Goal: Information Seeking & Learning: Learn about a topic

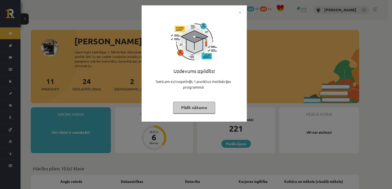
click at [236, 13] on img "Close" at bounding box center [240, 12] width 8 height 8
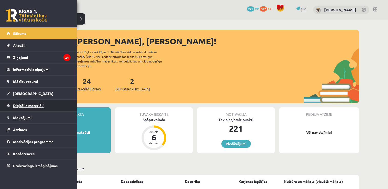
click at [42, 105] on span "Digitālie materiāli" at bounding box center [28, 105] width 31 height 5
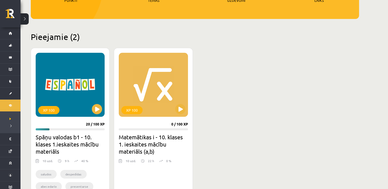
scroll to position [103, 0]
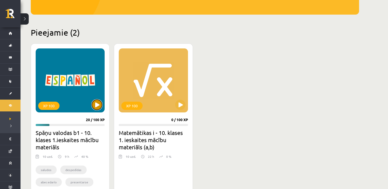
click at [99, 108] on button at bounding box center [97, 105] width 10 height 10
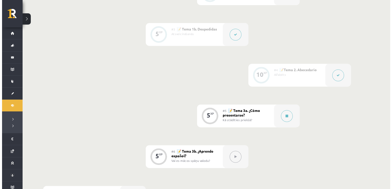
scroll to position [233, 0]
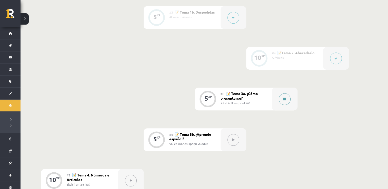
click at [290, 97] on button at bounding box center [285, 99] width 12 height 12
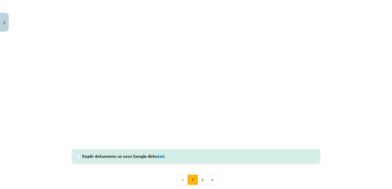
scroll to position [411, 0]
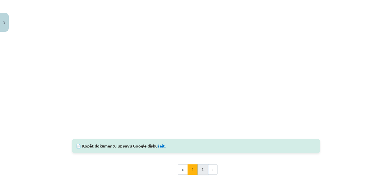
click at [199, 170] on button "2" at bounding box center [203, 170] width 10 height 10
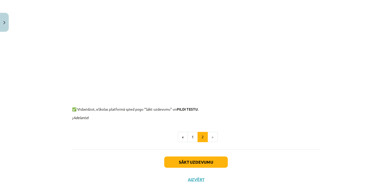
scroll to position [409, 0]
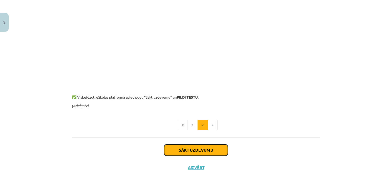
click at [217, 155] on button "Sākt uzdevumu" at bounding box center [196, 150] width 64 height 11
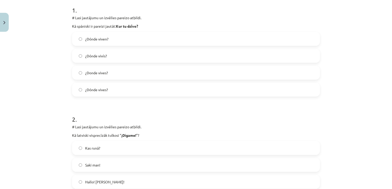
scroll to position [105, 0]
click at [141, 40] on label "¿Dónde viven?" at bounding box center [196, 38] width 247 height 13
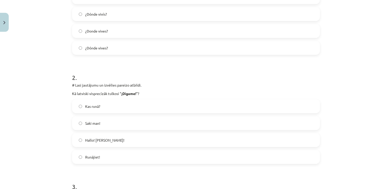
scroll to position [157, 0]
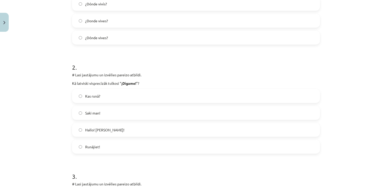
click at [133, 100] on label "Kas runā?" at bounding box center [196, 96] width 247 height 13
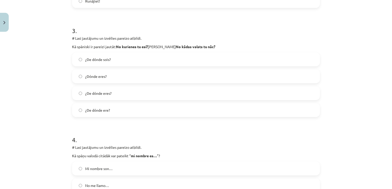
scroll to position [307, 0]
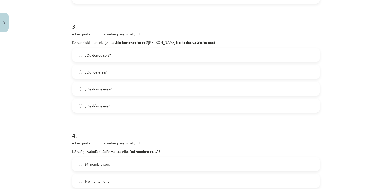
click at [143, 70] on label "¿Dónde eres?" at bounding box center [196, 72] width 247 height 13
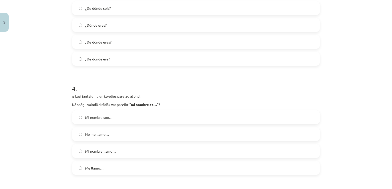
scroll to position [362, 0]
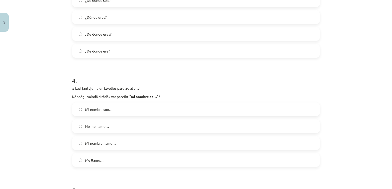
click at [114, 131] on label "No me llamo…" at bounding box center [196, 126] width 247 height 13
click at [114, 139] on label "Mi nombre llamo…" at bounding box center [196, 143] width 247 height 13
click at [102, 159] on label "Me llamo…" at bounding box center [196, 160] width 247 height 13
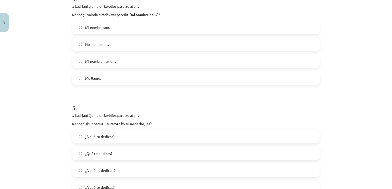
scroll to position [458, 0]
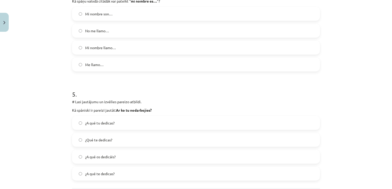
click at [386, 185] on div "Mācību tēma: Spāņu valodas b1 - 10. klases 1.ieskaites mācību materiāls #5 📝 Te…" at bounding box center [196, 94] width 392 height 189
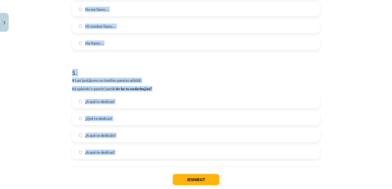
drag, startPoint x: 386, startPoint y: 185, endPoint x: 393, endPoint y: 191, distance: 9.7
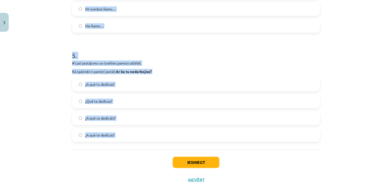
drag, startPoint x: 393, startPoint y: 191, endPoint x: 359, endPoint y: 139, distance: 61.4
click at [359, 139] on div "Mācību tēma: Spāņu valodas b1 - 10. klases 1.ieskaites mācību materiāls #5 📝 Te…" at bounding box center [196, 94] width 392 height 189
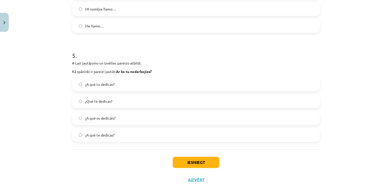
click at [359, 139] on div "Mācību tēma: Spāņu valodas b1 - 10. klases 1.ieskaites mācību materiāls #5 📝 Te…" at bounding box center [196, 94] width 392 height 189
click at [135, 91] on label "¿A qué tu dedicas?" at bounding box center [196, 84] width 247 height 13
click at [176, 164] on button "Iesniegt" at bounding box center [196, 162] width 47 height 11
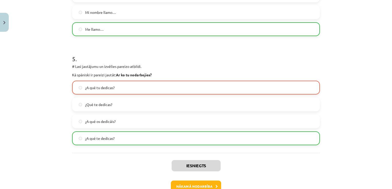
scroll to position [525, 0]
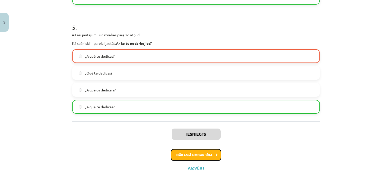
click at [206, 155] on button "Nākamā nodarbība" at bounding box center [196, 155] width 50 height 12
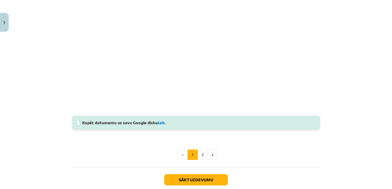
scroll to position [348, 0]
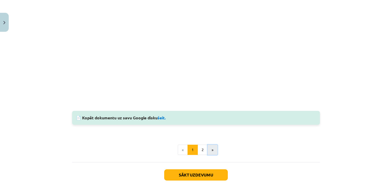
click at [209, 151] on button "»" at bounding box center [213, 150] width 10 height 10
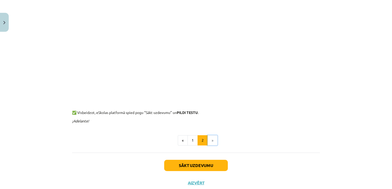
scroll to position [92, 0]
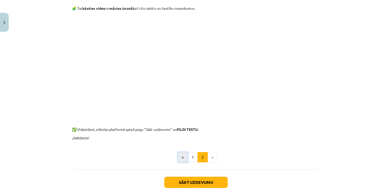
click at [182, 158] on button "«" at bounding box center [183, 157] width 10 height 10
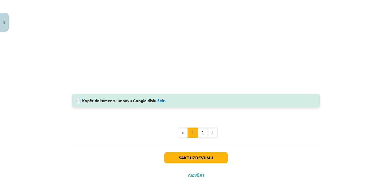
scroll to position [366, 0]
click at [192, 132] on button "1" at bounding box center [193, 133] width 10 height 10
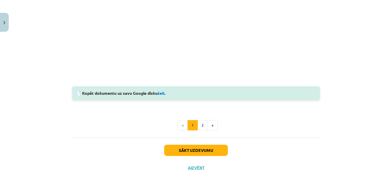
scroll to position [372, 0]
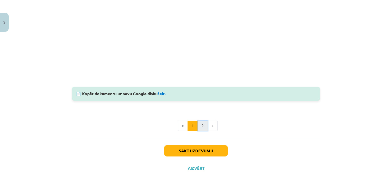
click at [198, 125] on button "2" at bounding box center [203, 126] width 10 height 10
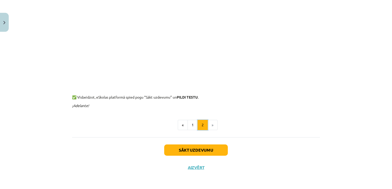
scroll to position [92, 0]
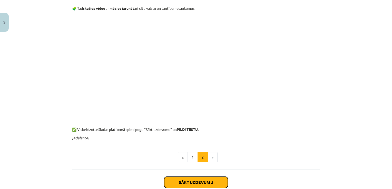
click at [208, 184] on button "Sākt uzdevumu" at bounding box center [196, 182] width 64 height 11
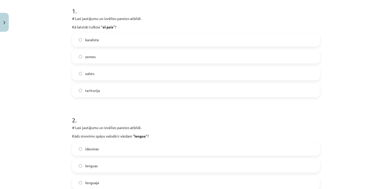
scroll to position [105, 0]
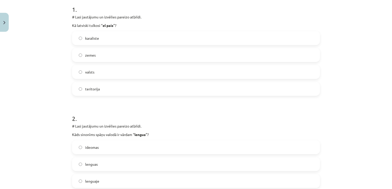
click at [126, 36] on label "karaliste" at bounding box center [196, 38] width 247 height 13
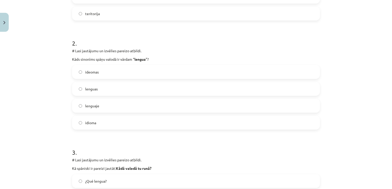
scroll to position [187, 0]
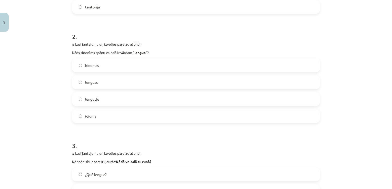
click at [108, 66] on label "ideomas" at bounding box center [196, 65] width 247 height 13
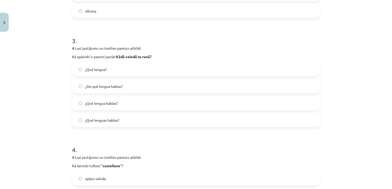
scroll to position [300, 0]
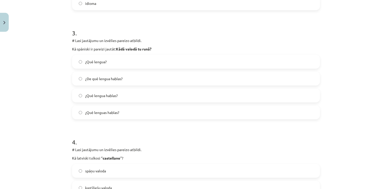
click at [144, 93] on label "¿Qué lengua hablas?" at bounding box center [196, 95] width 247 height 13
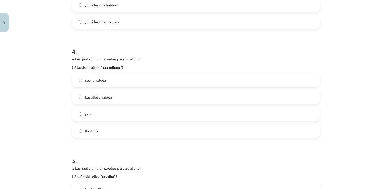
scroll to position [393, 0]
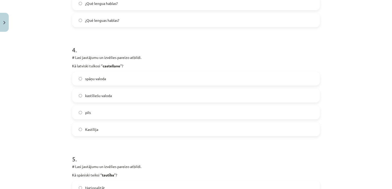
click at [103, 95] on span "kastīliešu valoda" at bounding box center [98, 95] width 27 height 5
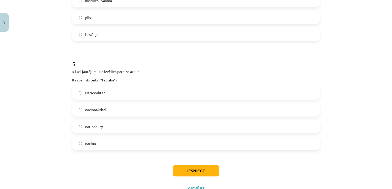
scroll to position [499, 0]
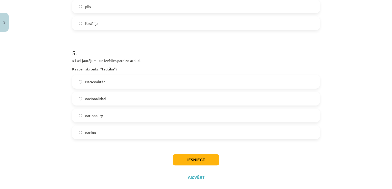
click at [121, 99] on label "nacionalidad" at bounding box center [196, 98] width 247 height 13
click at [190, 157] on button "Iesniegt" at bounding box center [196, 160] width 47 height 11
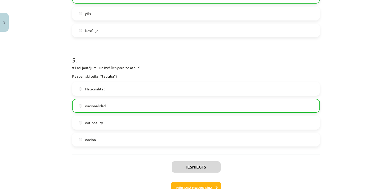
scroll to position [525, 0]
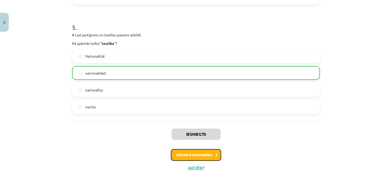
click at [200, 158] on button "Nākamā nodarbība" at bounding box center [196, 155] width 50 height 12
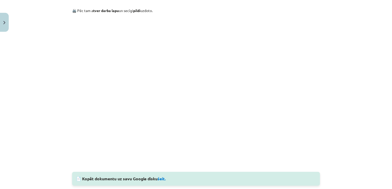
scroll to position [379, 0]
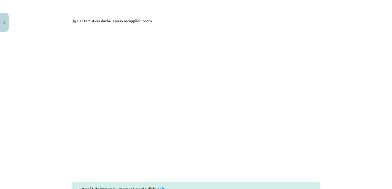
click at [340, 174] on div "Mācību tēma: Spāņu valodas b1 - 10. klases 1.ieskaites mācību materiāls #7 📝 Te…" at bounding box center [196, 94] width 392 height 189
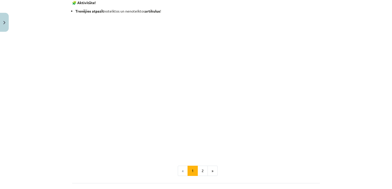
scroll to position [622, 0]
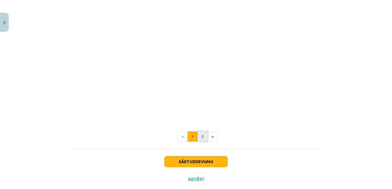
click at [199, 136] on button "2" at bounding box center [203, 137] width 10 height 10
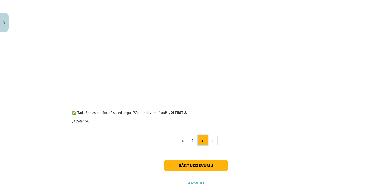
scroll to position [92, 0]
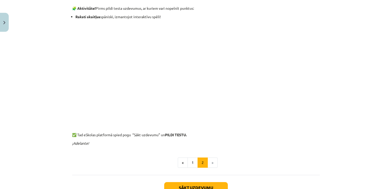
click at [218, 186] on button "Sākt uzdevumu" at bounding box center [196, 188] width 64 height 11
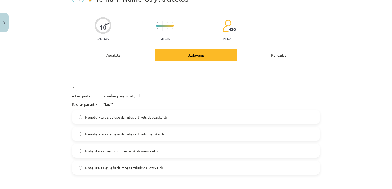
scroll to position [13, 0]
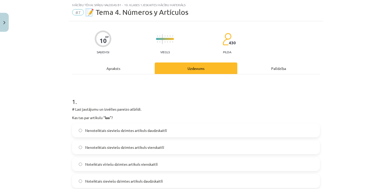
click at [388, 186] on div "Mācību tēma: Spāņu valodas b1 - 10. klases 1.ieskaites mācību materiāls #7 📝 Te…" at bounding box center [196, 94] width 392 height 189
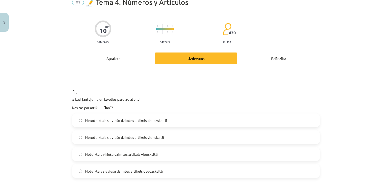
click at [388, 186] on div "Mācību tēma: Spāņu valodas b1 - 10. klases 1.ieskaites mācību materiāls #7 📝 Te…" at bounding box center [196, 94] width 392 height 189
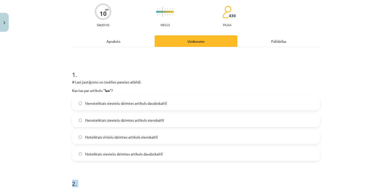
click at [388, 186] on div "Mācību tēma: Spāņu valodas b1 - 10. klases 1.ieskaites mācību materiāls #7 📝 Te…" at bounding box center [196, 94] width 392 height 189
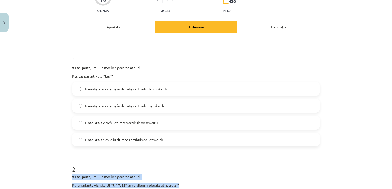
click at [388, 186] on div "Mācību tēma: Spāņu valodas b1 - 10. klases 1.ieskaites mācību materiāls #7 📝 Te…" at bounding box center [196, 94] width 392 height 189
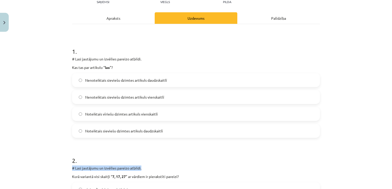
drag, startPoint x: 388, startPoint y: 186, endPoint x: 354, endPoint y: 164, distance: 40.6
click at [354, 164] on div "Mācību tēma: Spāņu valodas b1 - 10. klases 1.ieskaites mācību materiāls #7 📝 Te…" at bounding box center [196, 94] width 392 height 189
click at [221, 47] on h1 "1 ." at bounding box center [196, 47] width 248 height 16
click at [127, 129] on span "Noteiktais sieviešu dzimtes artikuls daudzskaitlī" at bounding box center [124, 131] width 78 height 5
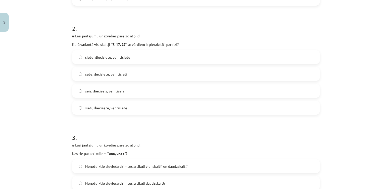
scroll to position [197, 0]
click at [135, 62] on div "siete, diecisiete, veintisiete" at bounding box center [196, 56] width 248 height 14
click at [136, 60] on label "siete, diecisiete, veintisiete" at bounding box center [196, 56] width 247 height 13
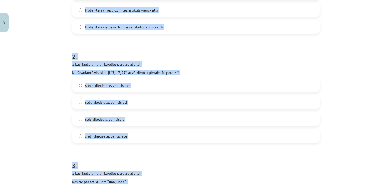
scroll to position [87, 0]
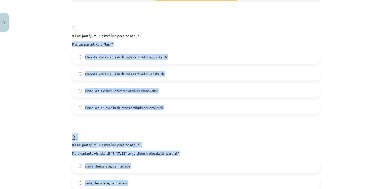
drag, startPoint x: 389, startPoint y: 188, endPoint x: 366, endPoint y: 36, distance: 154.1
click at [366, 36] on div "Mācību tēma: Spāņu valodas b1 - 10. klases 1.ieskaites mācību materiāls #7 📝 Te…" at bounding box center [196, 94] width 392 height 189
click at [356, 53] on div "Mācību tēma: Spāņu valodas b1 - 10. klases 1.ieskaites mācību materiāls #7 📝 Te…" at bounding box center [196, 94] width 392 height 189
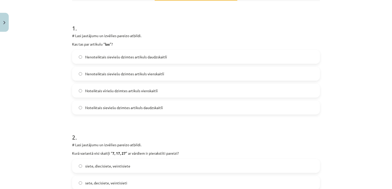
click at [356, 53] on div "Mācību tēma: Spāņu valodas b1 - 10. klases 1.ieskaites mācību materiāls #7 📝 Te…" at bounding box center [196, 94] width 392 height 189
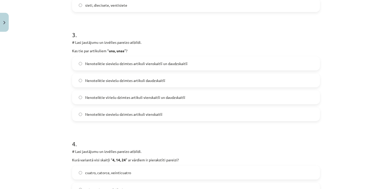
scroll to position [299, 0]
click at [150, 68] on label "Nenoteiktie sieviešu dzimtes artikuli vienskaitlī un daudzskaitlī" at bounding box center [196, 63] width 247 height 13
click at [166, 109] on label "Nenoteiktie sieviešu dzimtes artikuli vienskaitlī" at bounding box center [196, 114] width 247 height 13
click at [119, 76] on label "Nenoteiktie sieviešu dzimtes artikuli daudzskaitlī" at bounding box center [196, 80] width 247 height 13
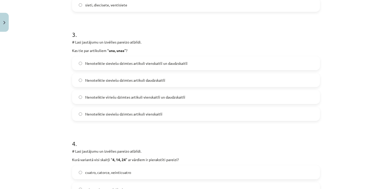
click at [144, 63] on span "Nenoteiktie sieviešu dzimtes artikuli vienskaitlī un daudzskaitlī" at bounding box center [136, 63] width 102 height 5
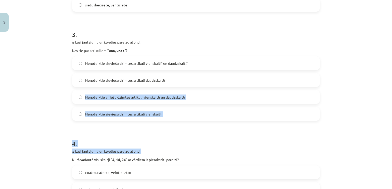
drag, startPoint x: 175, startPoint y: 74, endPoint x: 314, endPoint y: 154, distance: 160.4
click at [268, 83] on label "Nenoteiktie sieviešu dzimtes artikuli daudzskaitlī" at bounding box center [196, 80] width 247 height 13
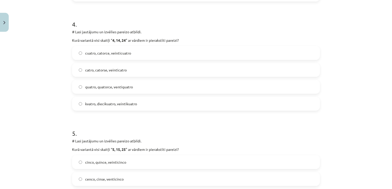
scroll to position [419, 0]
click at [115, 86] on span "quatro, quatorce, ventiquatro" at bounding box center [109, 86] width 48 height 5
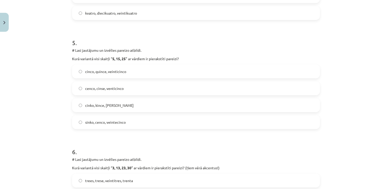
scroll to position [511, 0]
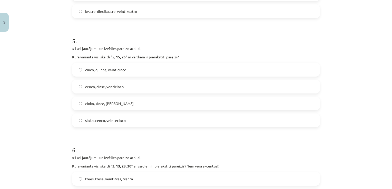
click at [132, 74] on label "cinco, quince, veinticinco" at bounding box center [196, 69] width 247 height 13
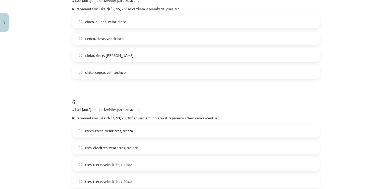
scroll to position [552, 0]
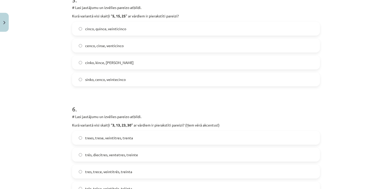
click at [149, 45] on label "cenco, cinse, venticinco" at bounding box center [196, 45] width 247 height 13
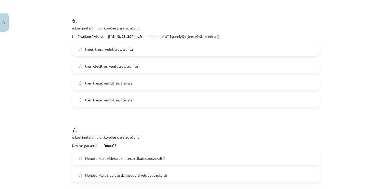
scroll to position [645, 0]
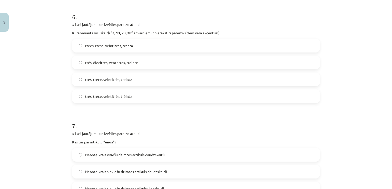
click at [105, 61] on span "trés, diecitres, ventetres, treinte" at bounding box center [111, 62] width 53 height 5
click at [287, 139] on div "# Lasi jautājumu un izvēlies pareizo atbildi. Kas tas par artikulu “ unos ”?" at bounding box center [196, 138] width 248 height 14
click at [387, 186] on div "Mācību tēma: Spāņu valodas b1 - 10. klases 1.ieskaites mācību materiāls #7 📝 Te…" at bounding box center [196, 94] width 392 height 189
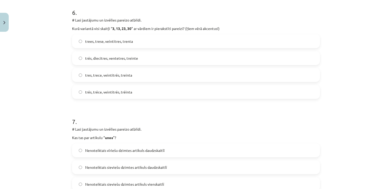
click at [387, 186] on div "Mācību tēma: Spāņu valodas b1 - 10. klases 1.ieskaites mācību materiāls #7 📝 Te…" at bounding box center [196, 94] width 392 height 189
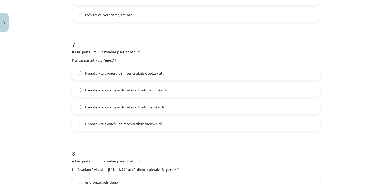
scroll to position [737, 0]
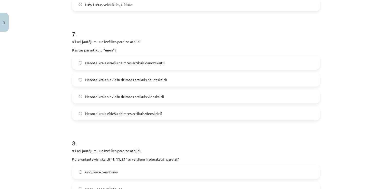
click at [189, 66] on label "Nenoteiktais vīriešu dzimtes artikuls daudzskaitlī" at bounding box center [196, 62] width 247 height 13
click at [384, 173] on div "Mācību tēma: Spāņu valodas b1 - 10. klases 1.ieskaites mācību materiāls #7 📝 Te…" at bounding box center [196, 94] width 392 height 189
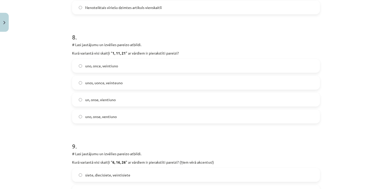
scroll to position [853, 0]
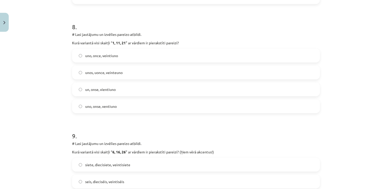
click at [151, 53] on label "uno, once, veintiuno" at bounding box center [196, 55] width 247 height 13
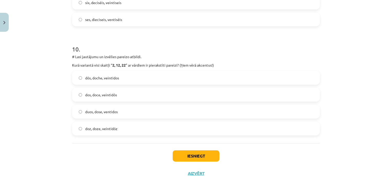
scroll to position [1052, 0]
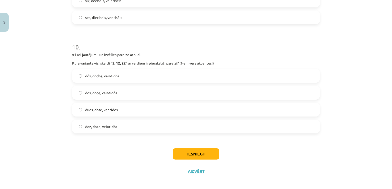
click at [150, 72] on label "dós, doche, veintidos" at bounding box center [196, 76] width 247 height 13
click at [182, 156] on button "Iesniegt" at bounding box center [196, 154] width 47 height 11
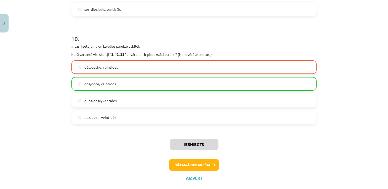
scroll to position [1071, 0]
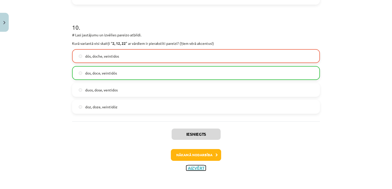
click at [195, 168] on button "Aizvērt" at bounding box center [196, 168] width 20 height 5
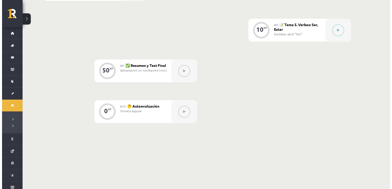
scroll to position [424, 0]
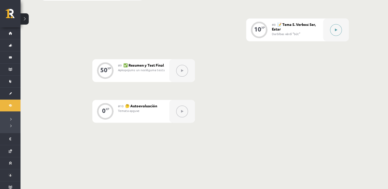
click at [334, 33] on button at bounding box center [336, 30] width 12 height 12
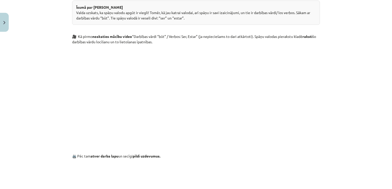
scroll to position [244, 0]
